Goal: Transaction & Acquisition: Book appointment/travel/reservation

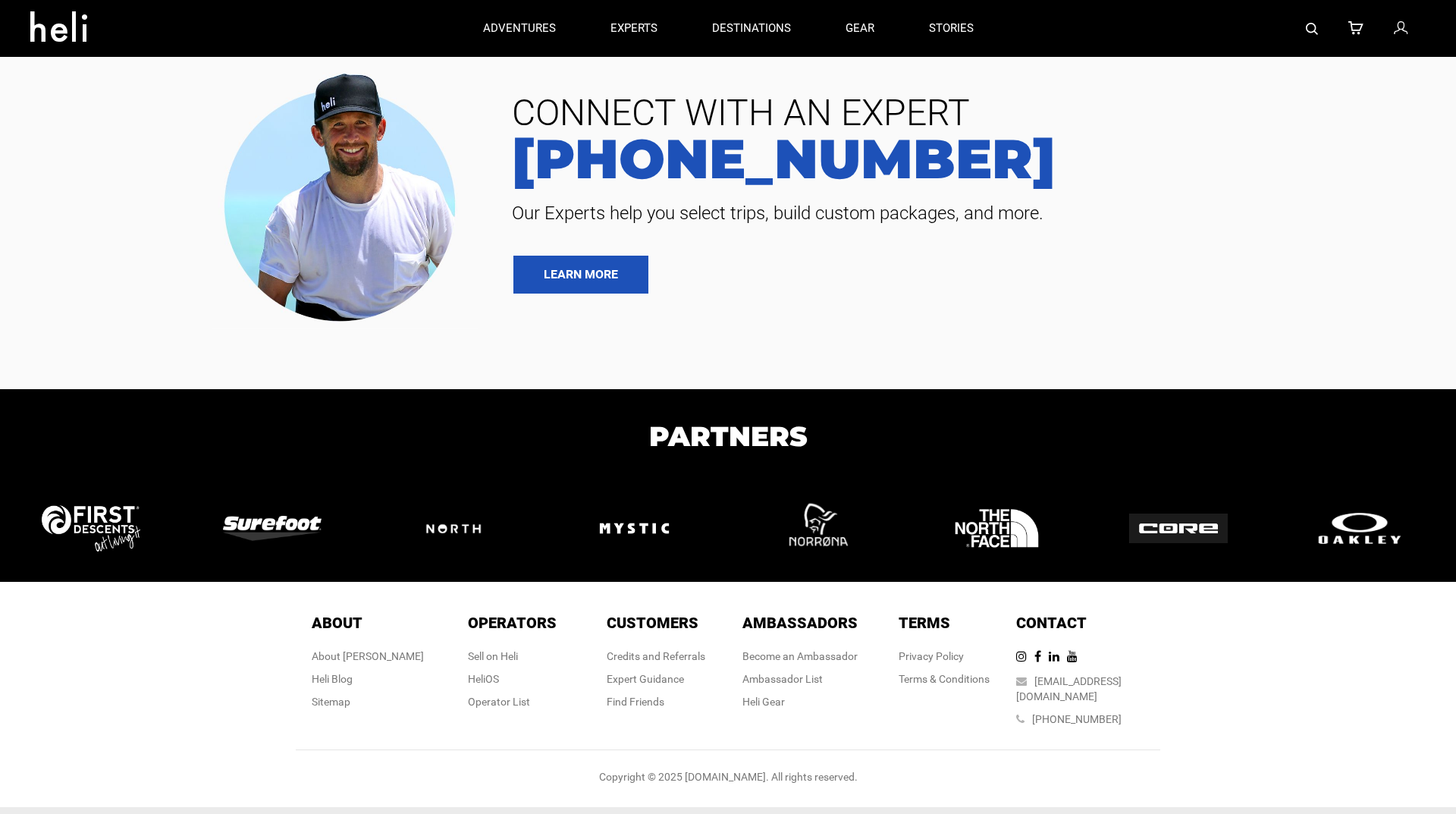
type input "Heli Skiing"
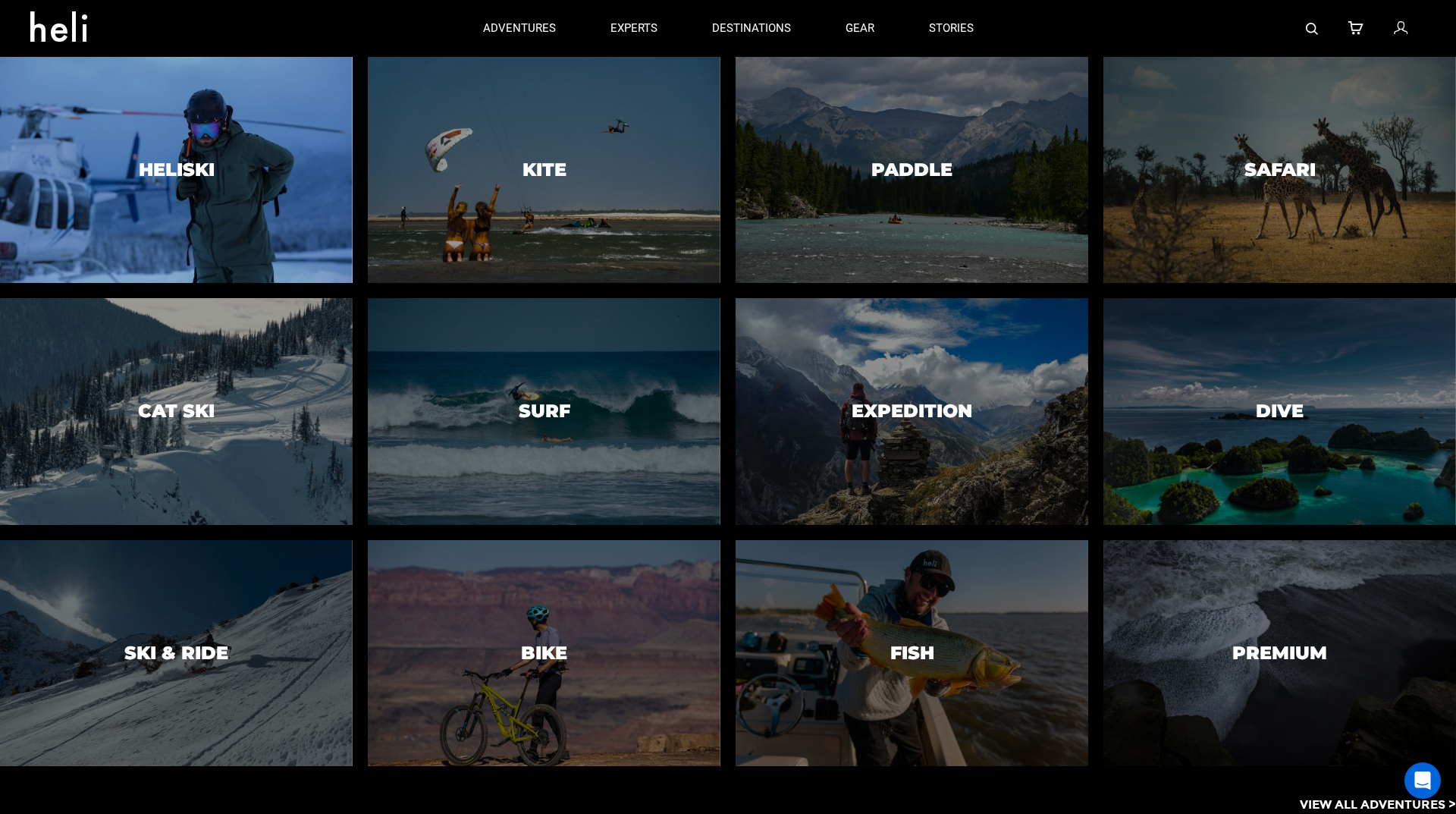
click at [261, 203] on div at bounding box center [175, 169] width 359 height 231
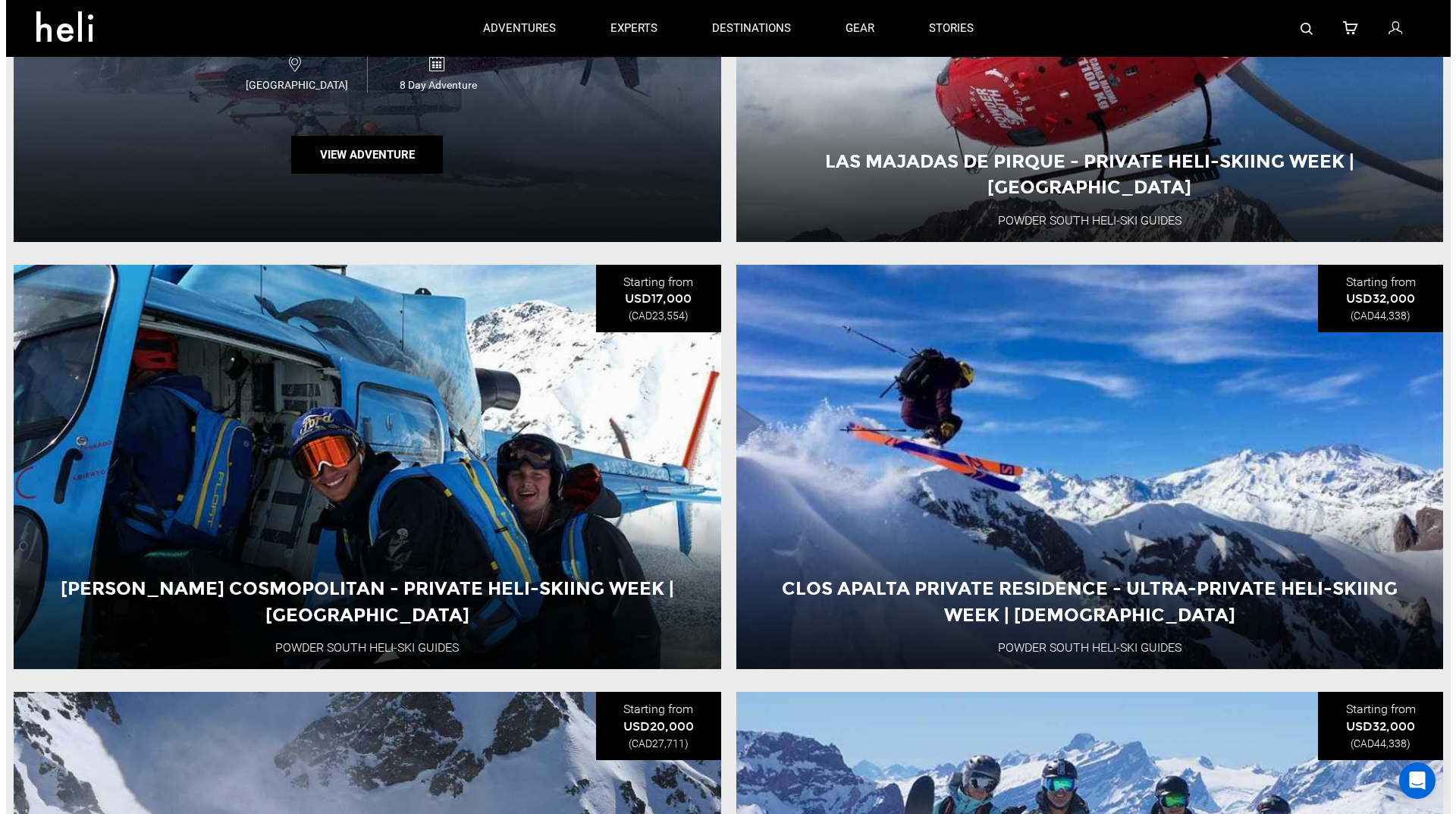
scroll to position [758, 0]
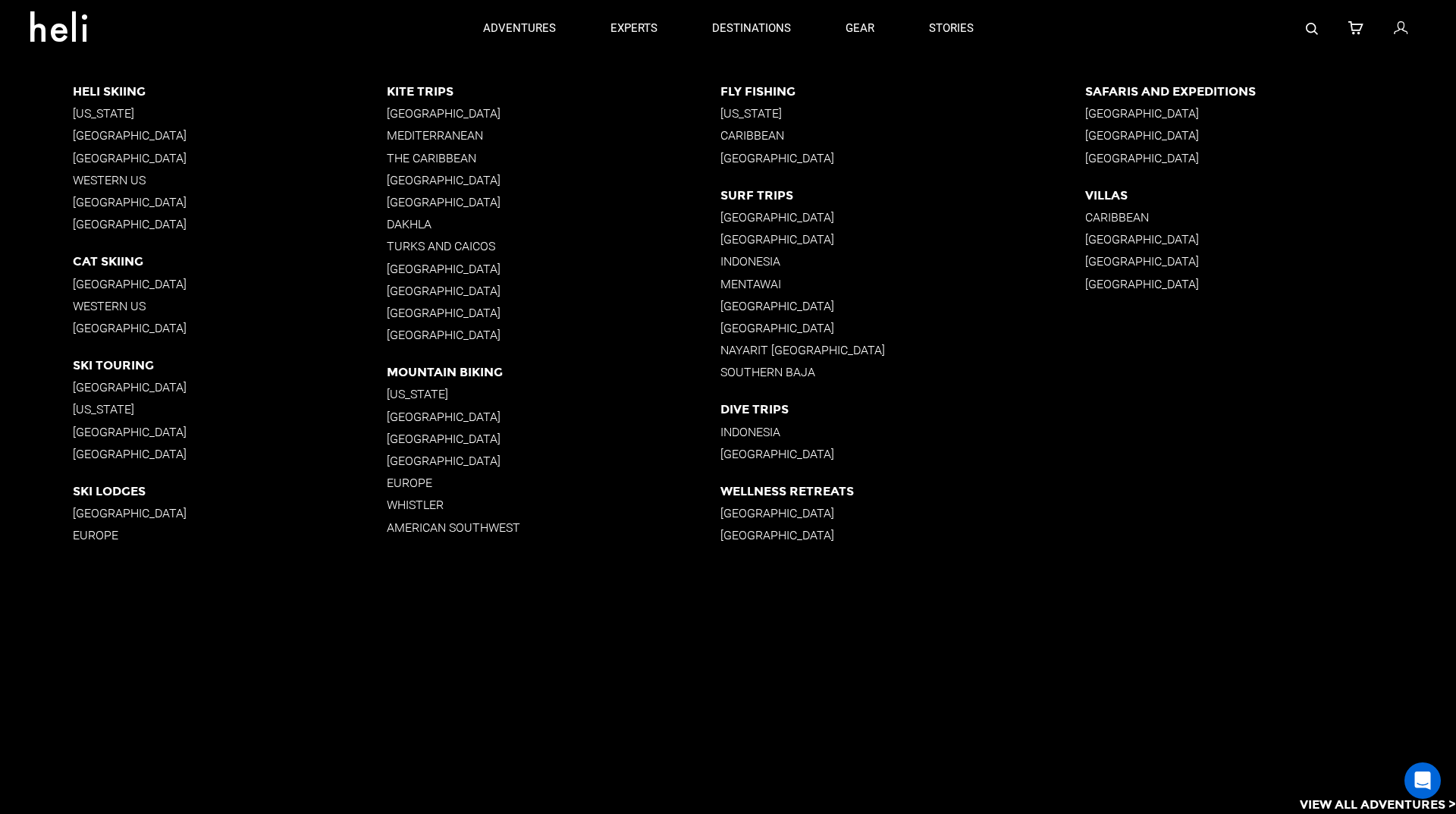
click at [149, 282] on p "[GEOGRAPHIC_DATA]" at bounding box center [230, 284] width 314 height 15
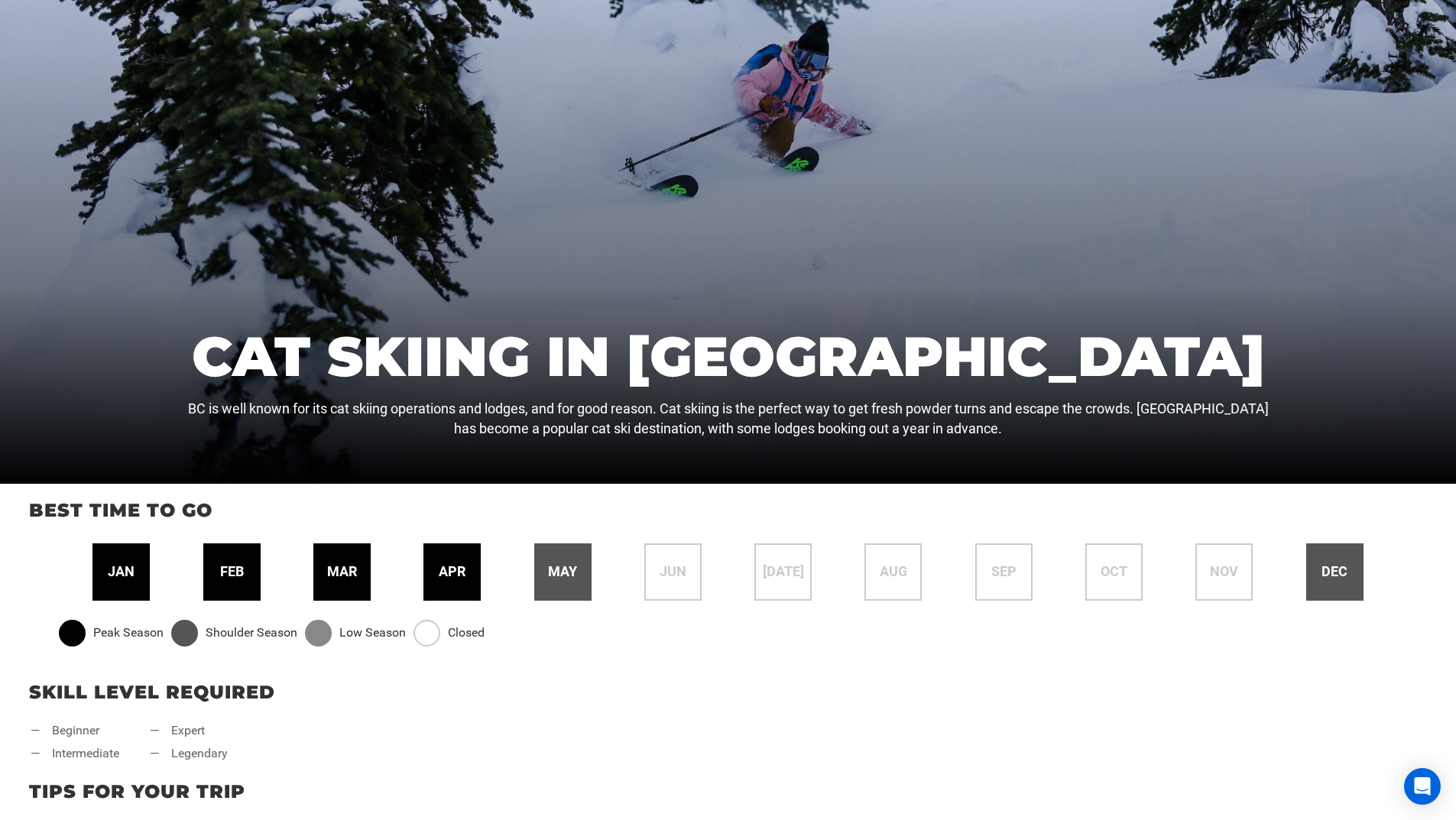
scroll to position [382, 0]
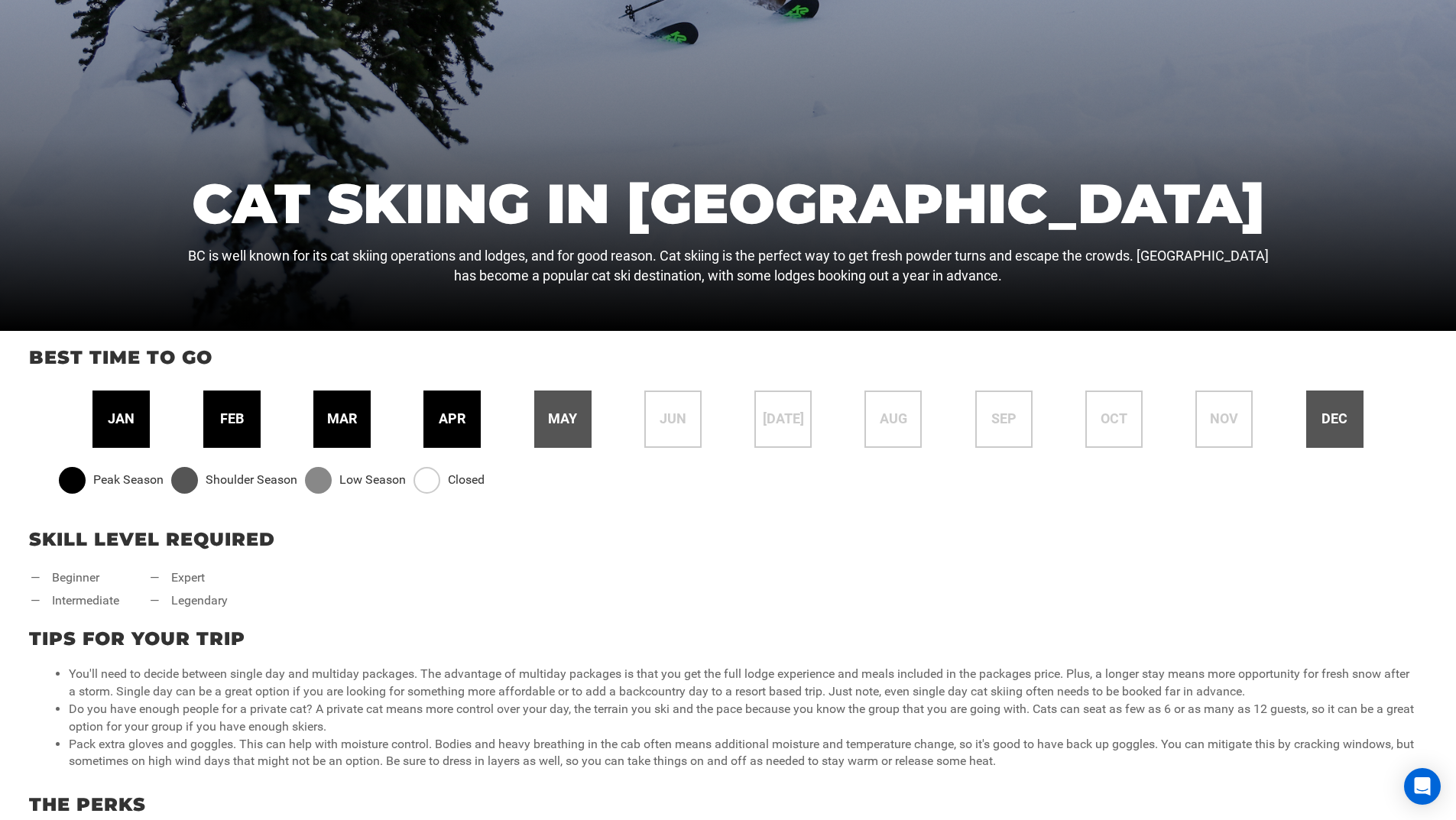
click at [113, 423] on span "jan" at bounding box center [121, 418] width 27 height 20
click at [160, 433] on div "jan feb mar apr may jun [DATE] aug sep oct nov dec" at bounding box center [728, 419] width 1354 height 57
click at [207, 428] on div "feb" at bounding box center [232, 419] width 57 height 57
drag, startPoint x: 320, startPoint y: 428, endPoint x: 416, endPoint y: 428, distance: 96.0
click at [324, 428] on div "mar" at bounding box center [342, 419] width 57 height 57
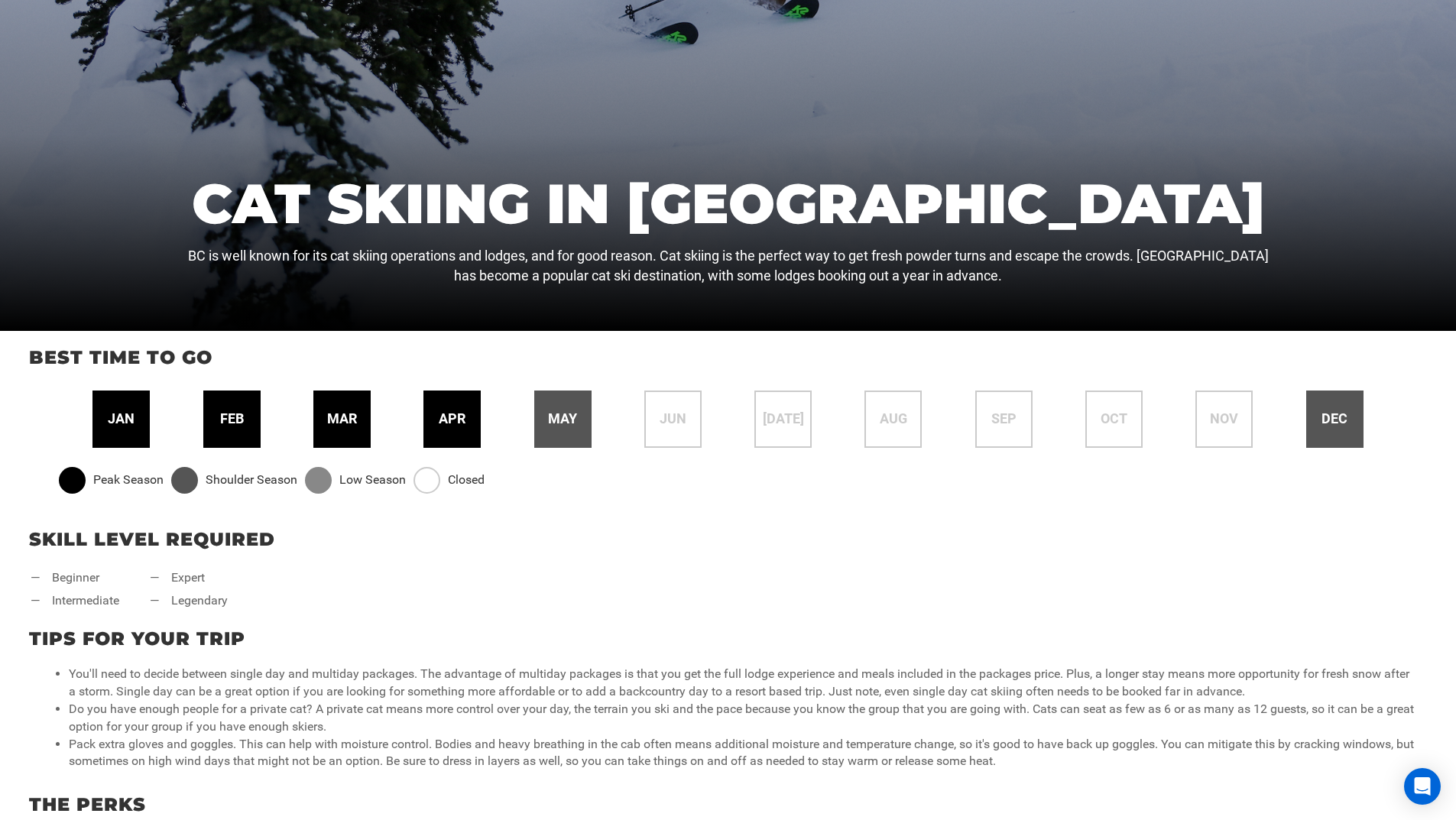
click at [444, 428] on span "apr" at bounding box center [452, 418] width 27 height 20
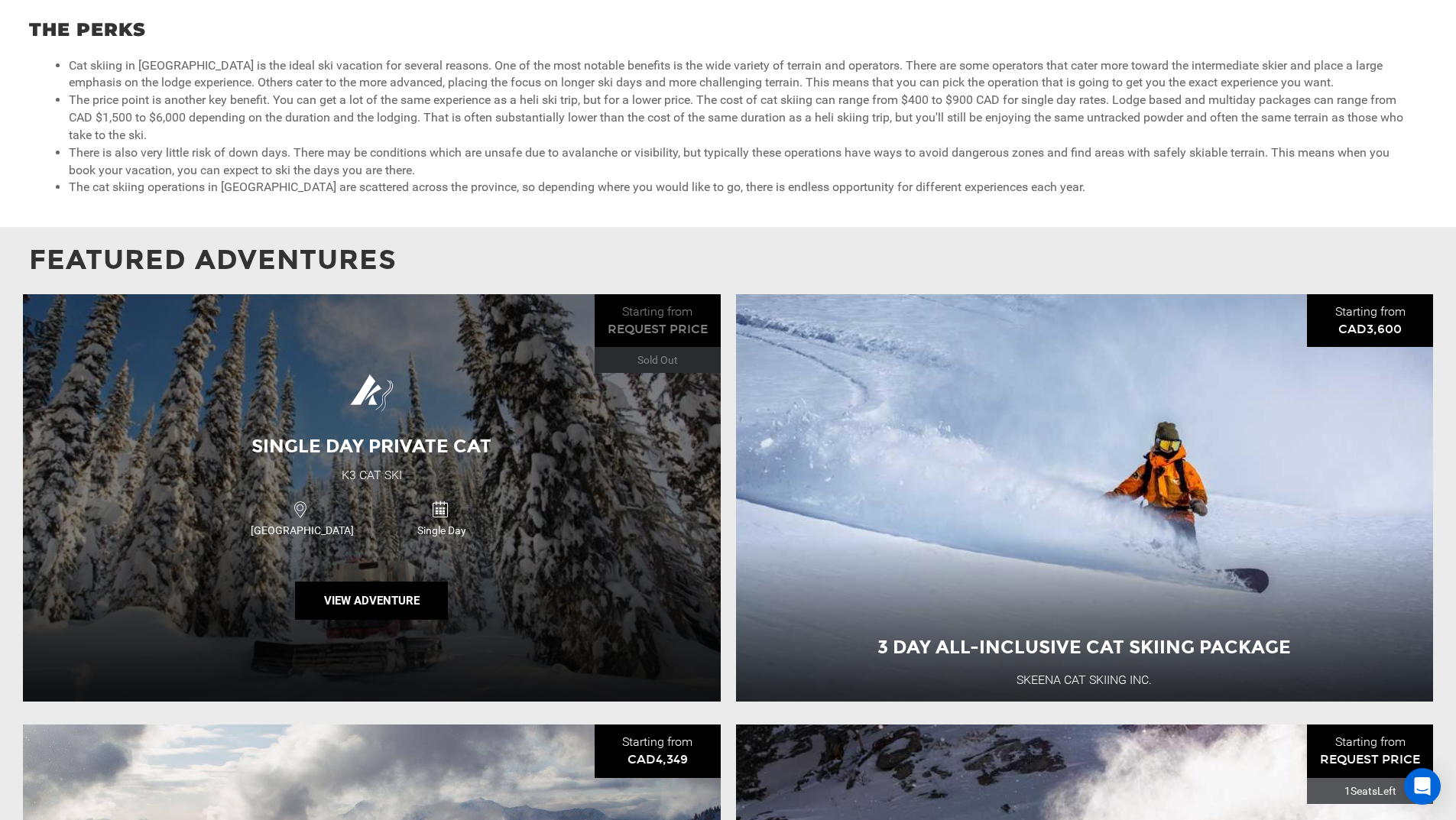
scroll to position [1299, 0]
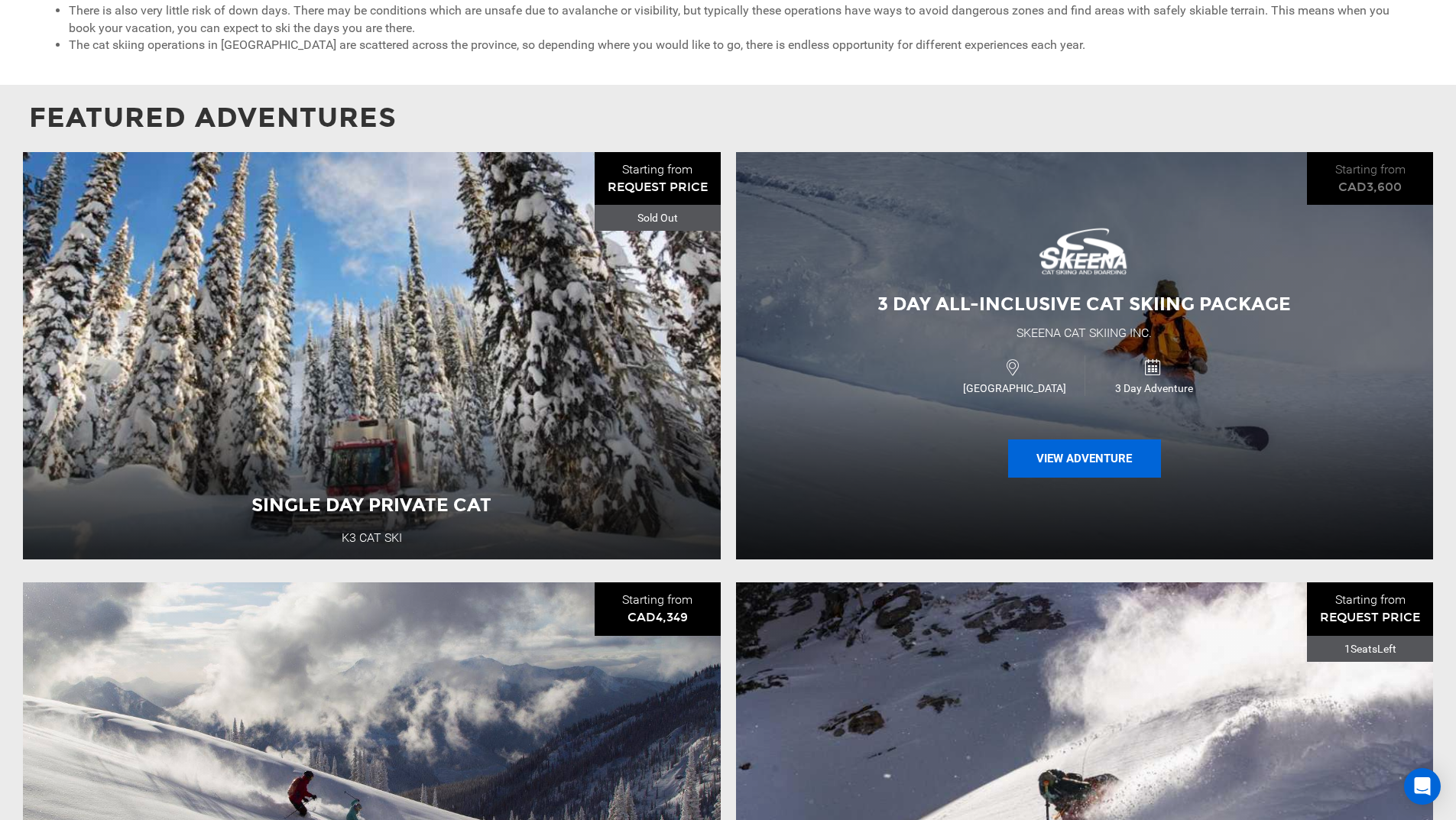
click at [1039, 447] on button "View Adventure" at bounding box center [1084, 458] width 153 height 38
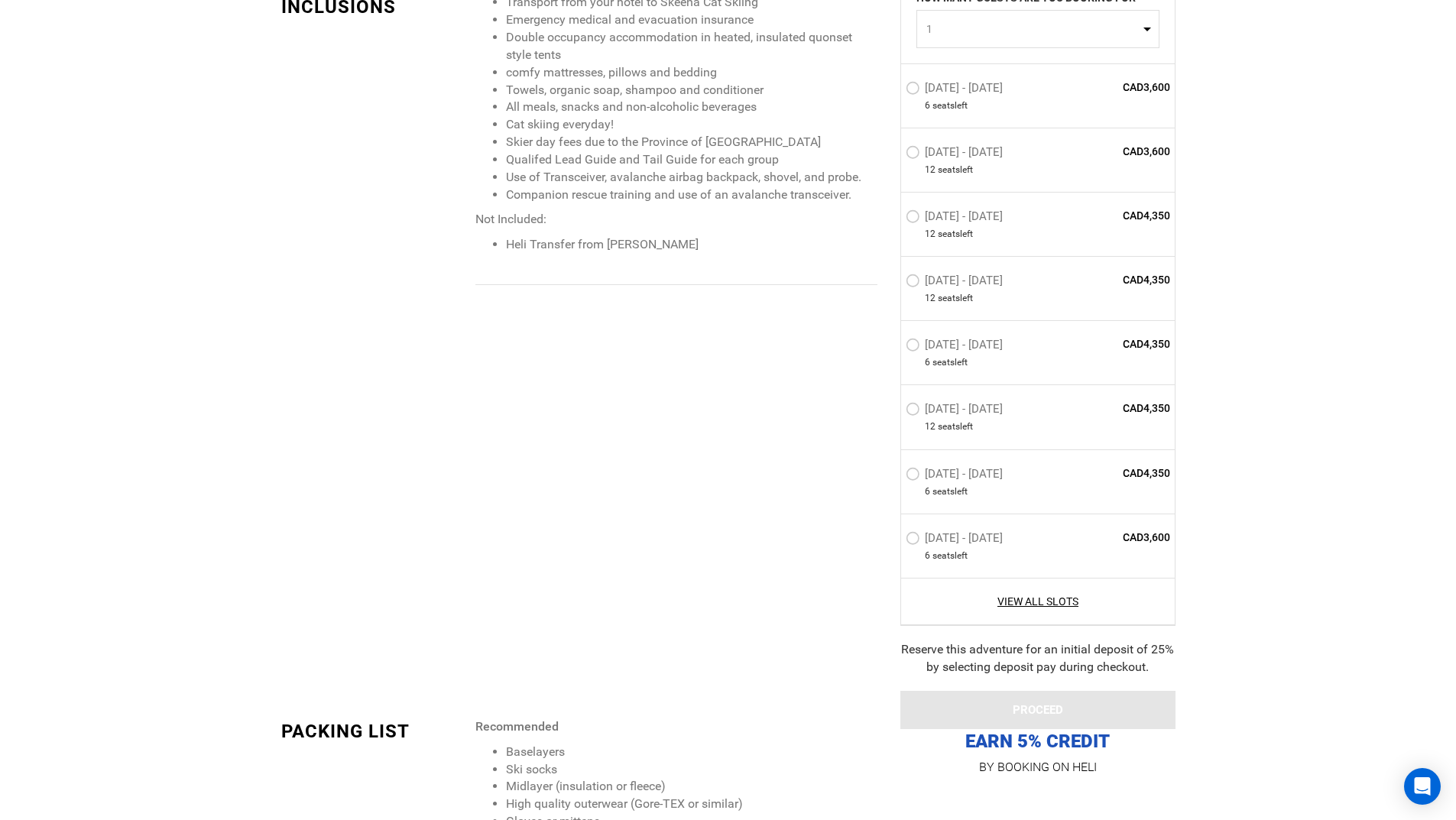
scroll to position [1681, 0]
